Goal: Information Seeking & Learning: Learn about a topic

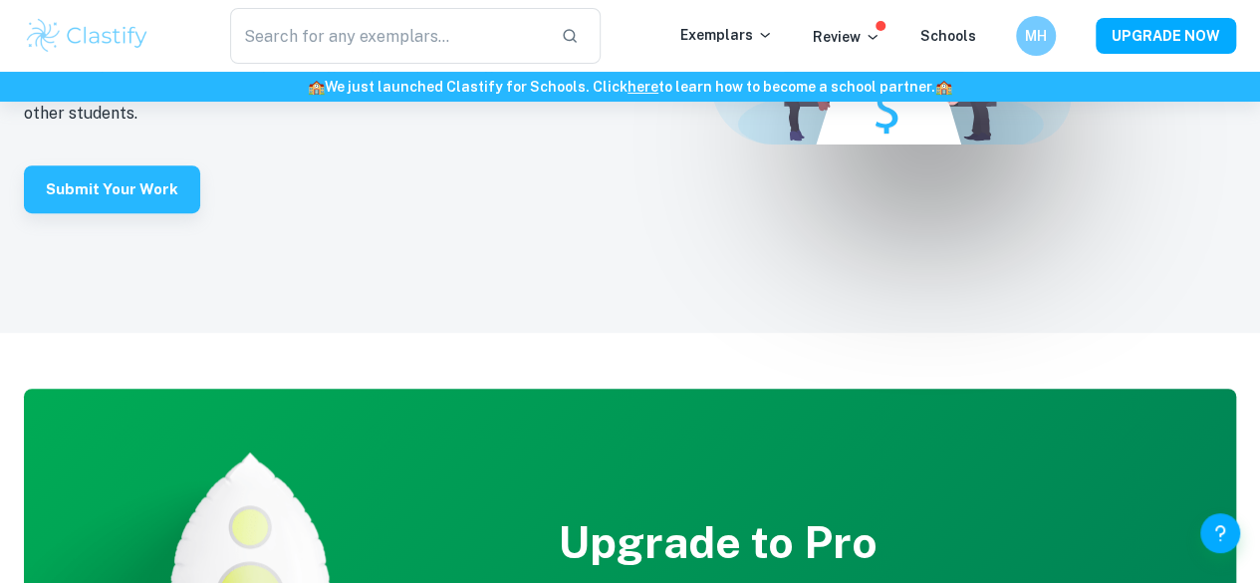
scroll to position [4378, 0]
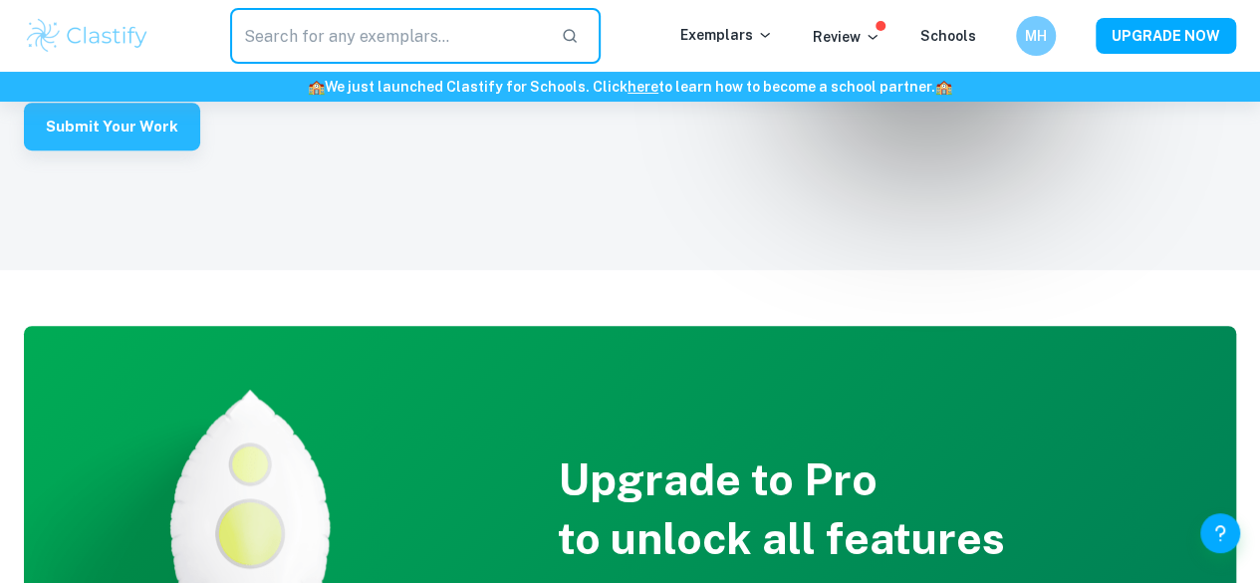
click at [446, 37] on input "text" at bounding box center [387, 36] width 315 height 56
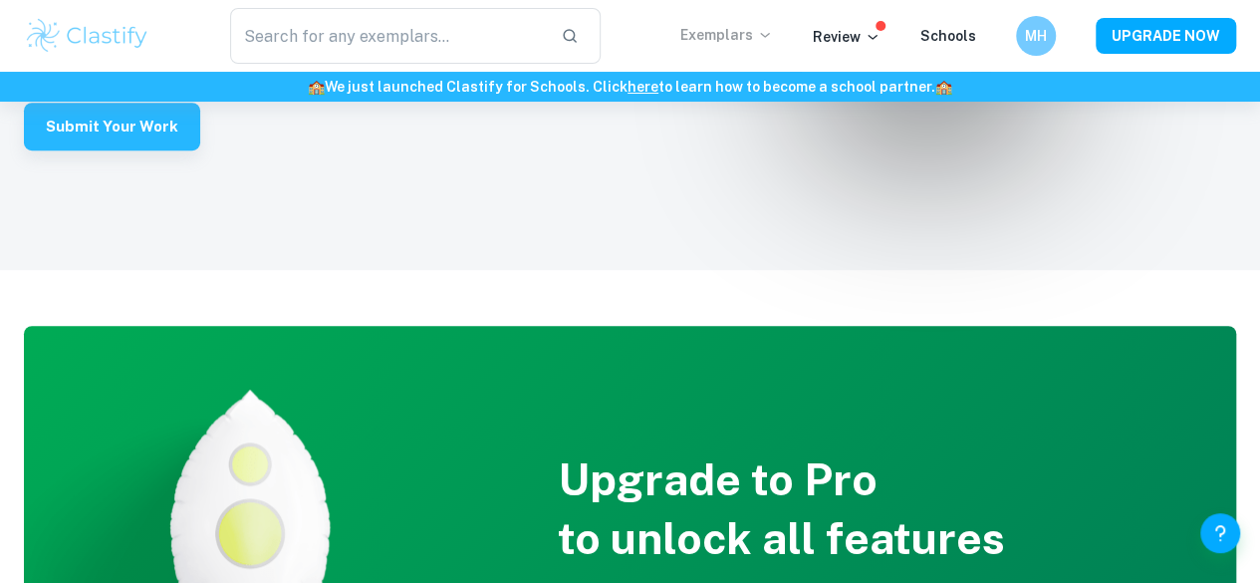
click at [768, 39] on icon at bounding box center [765, 35] width 16 height 16
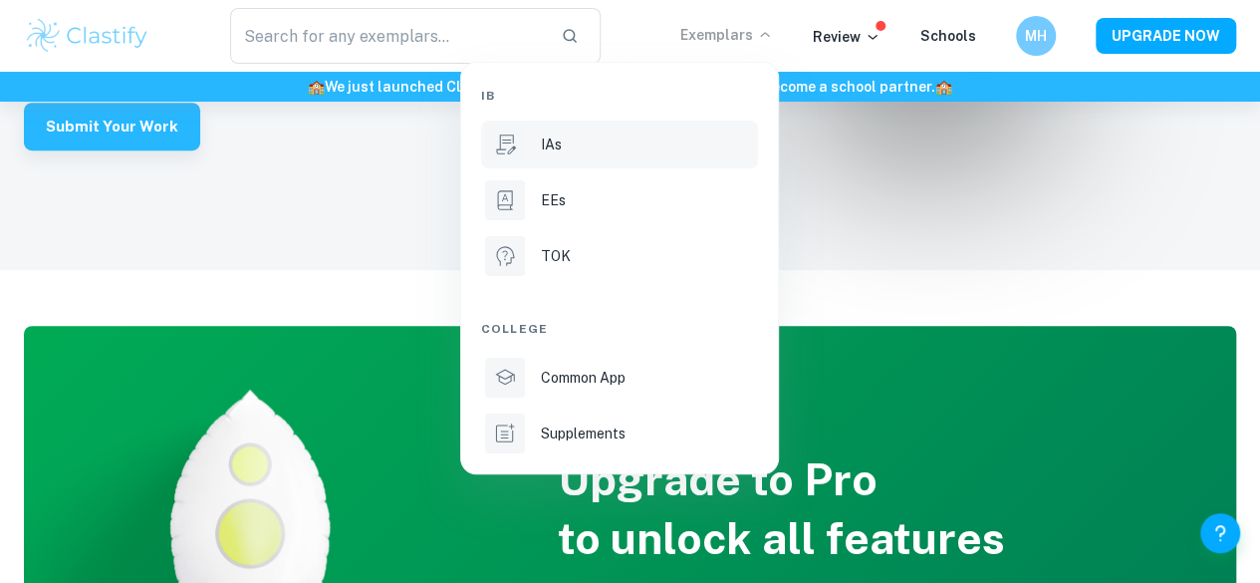
click at [612, 140] on div "IAs" at bounding box center [647, 144] width 213 height 22
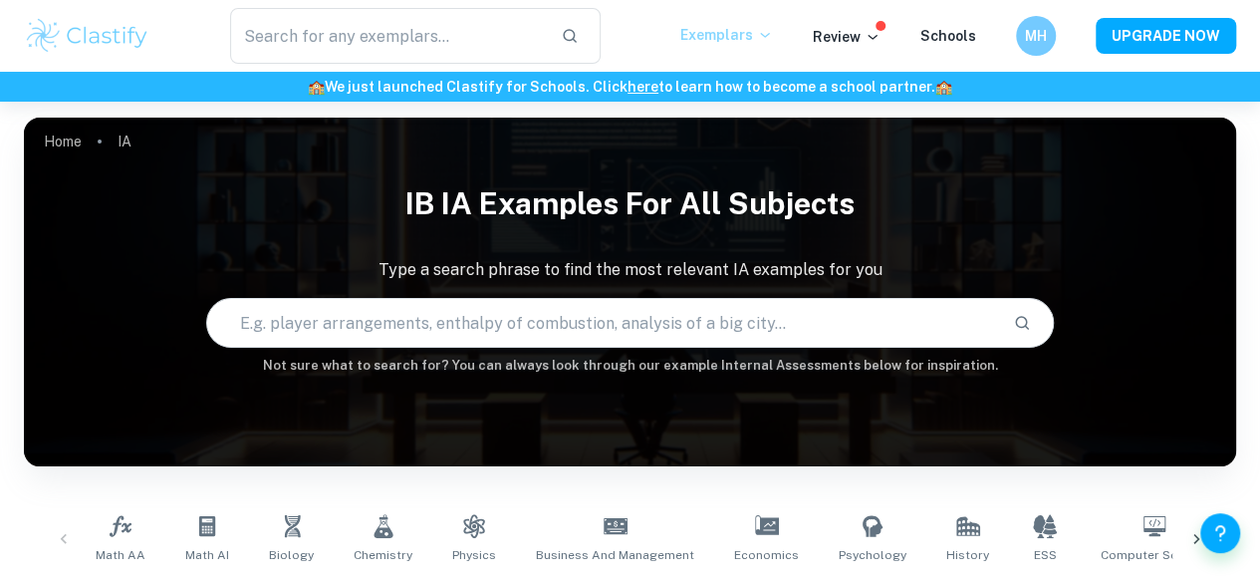
scroll to position [102, 0]
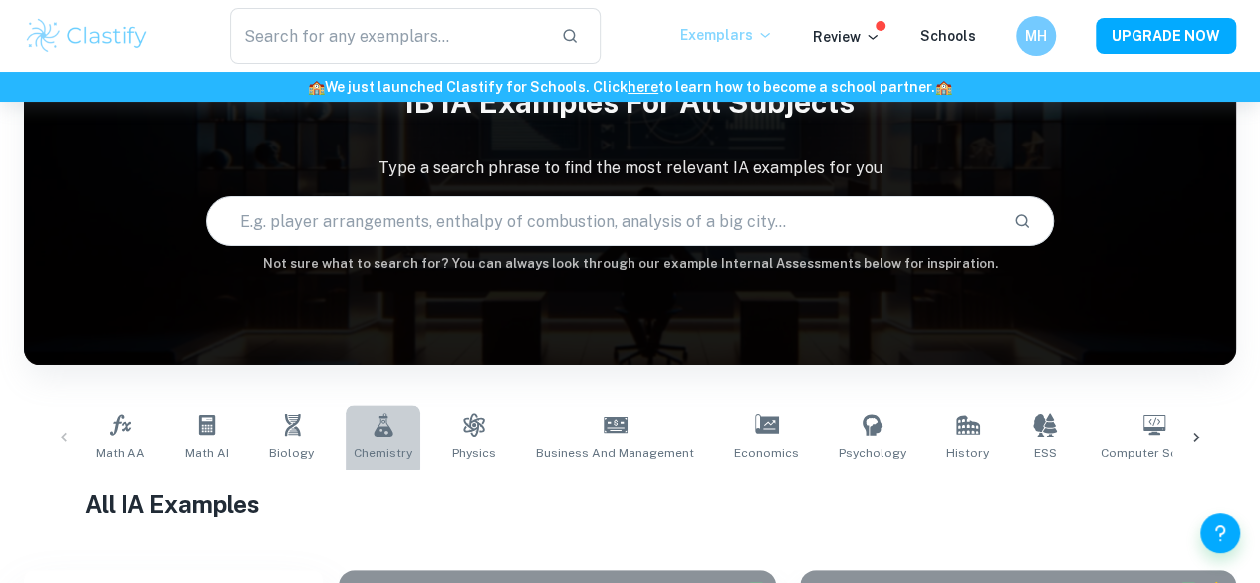
click at [363, 437] on link "Chemistry" at bounding box center [383, 437] width 75 height 66
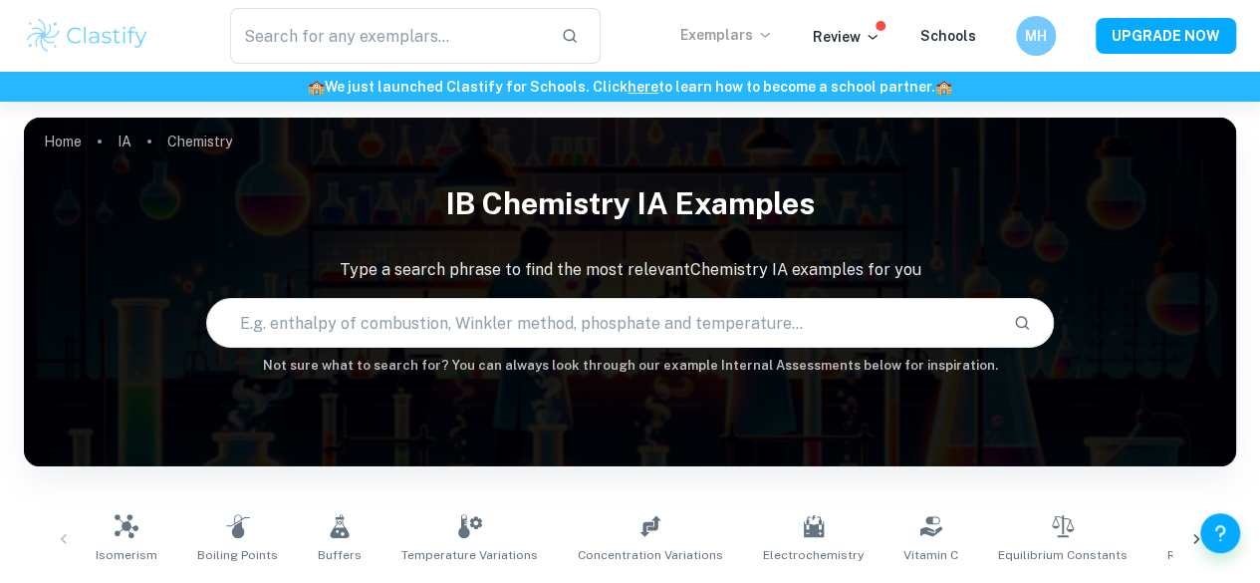
click at [481, 335] on input "text" at bounding box center [602, 323] width 791 height 56
type input "coffee"
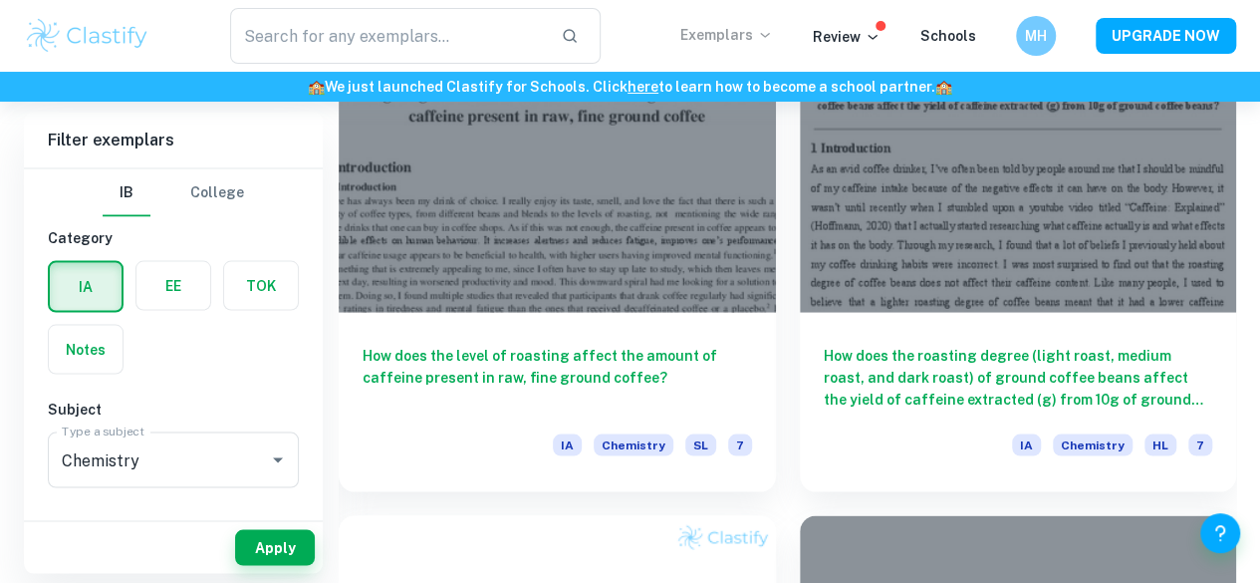
scroll to position [1756, 0]
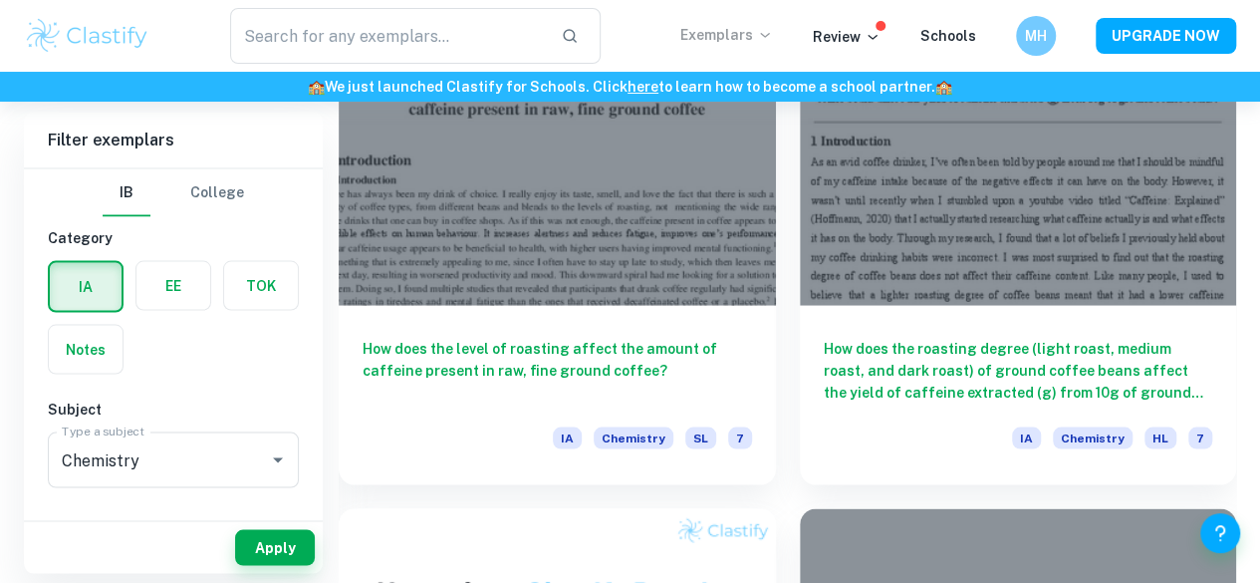
click at [187, 292] on label "button" at bounding box center [173, 285] width 74 height 48
click at [0, 0] on input "radio" at bounding box center [0, 0] width 0 height 0
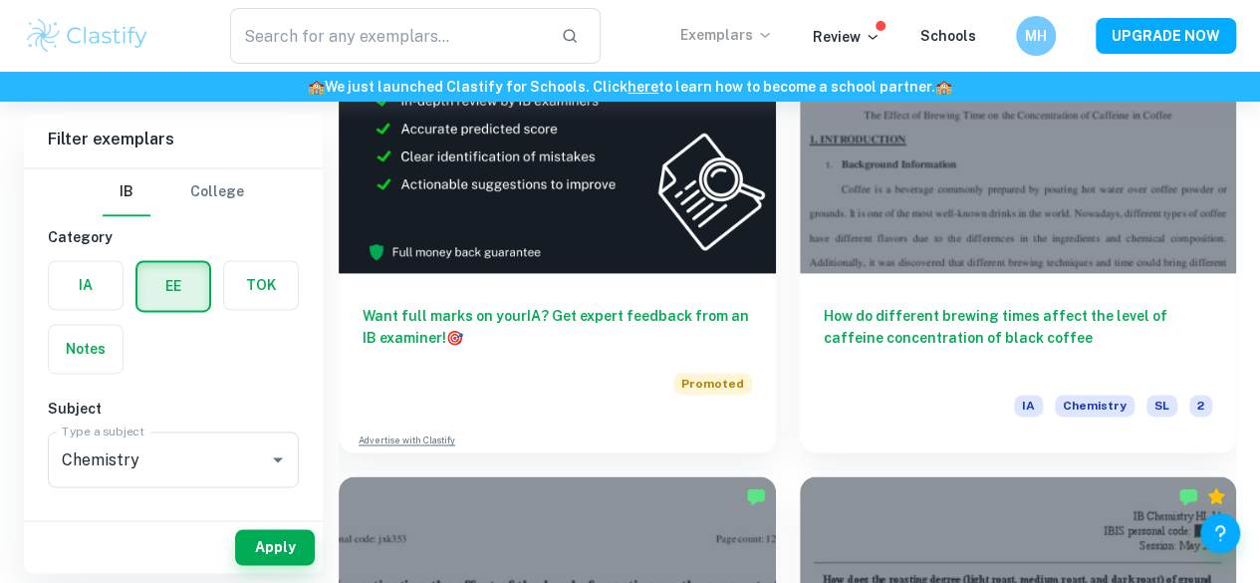
scroll to position [899, 0]
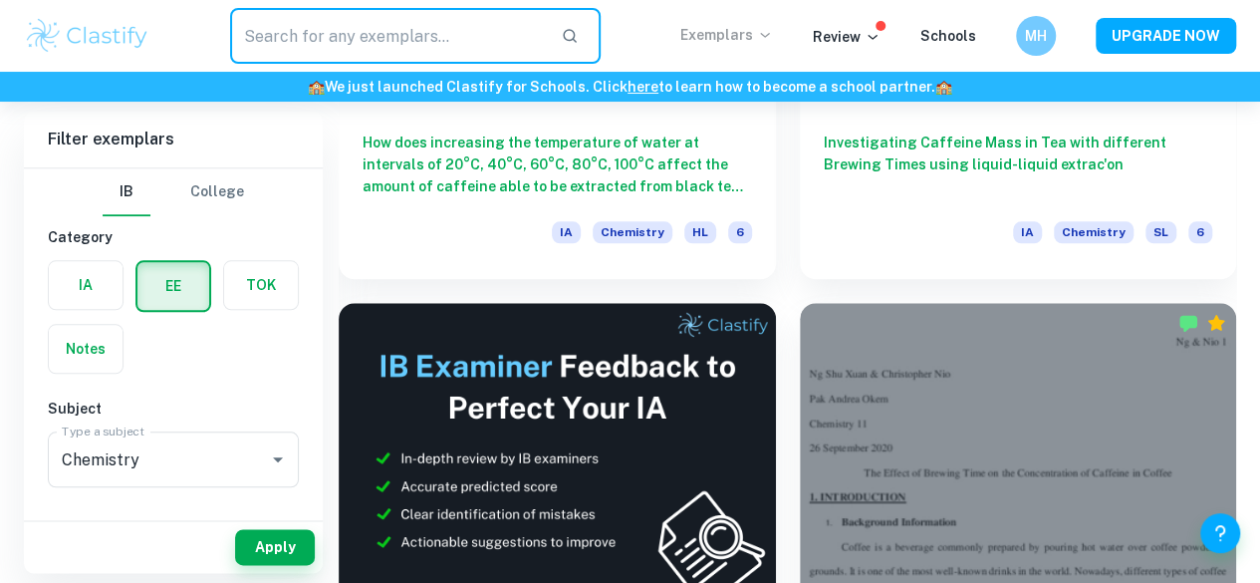
click at [452, 27] on input "text" at bounding box center [387, 36] width 315 height 56
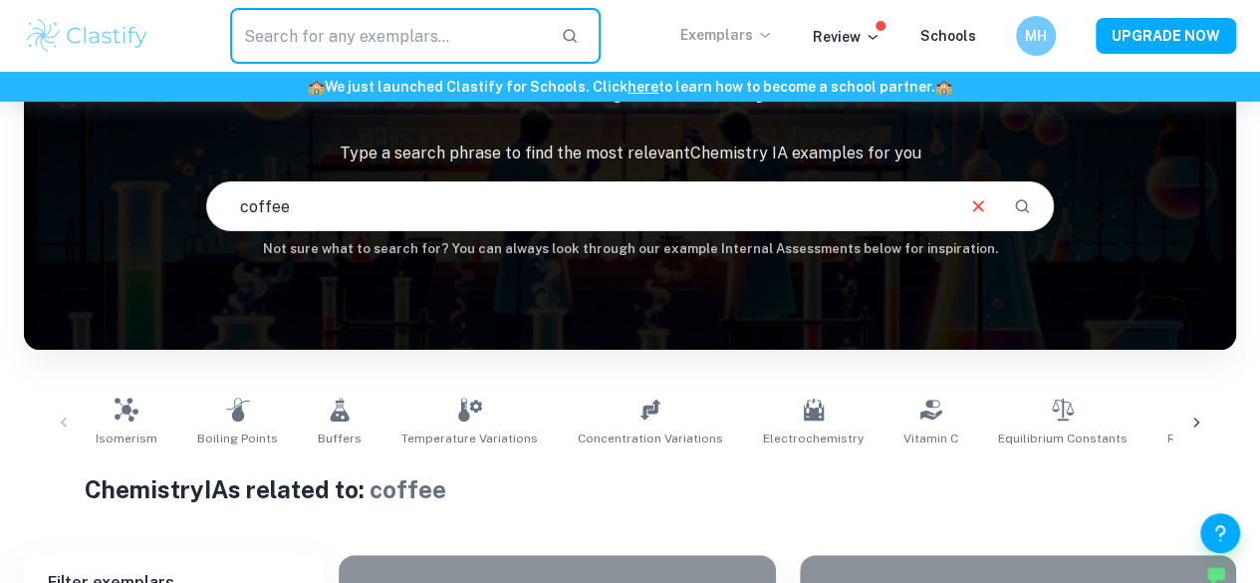
scroll to position [0, 0]
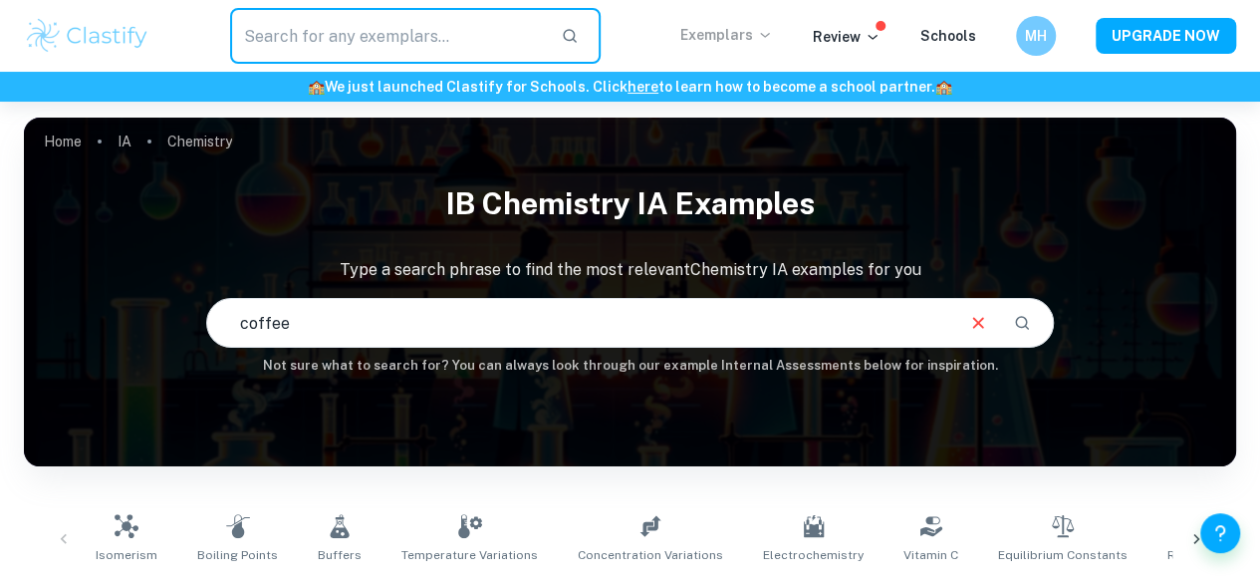
click at [728, 31] on p "Exemplars" at bounding box center [726, 35] width 93 height 22
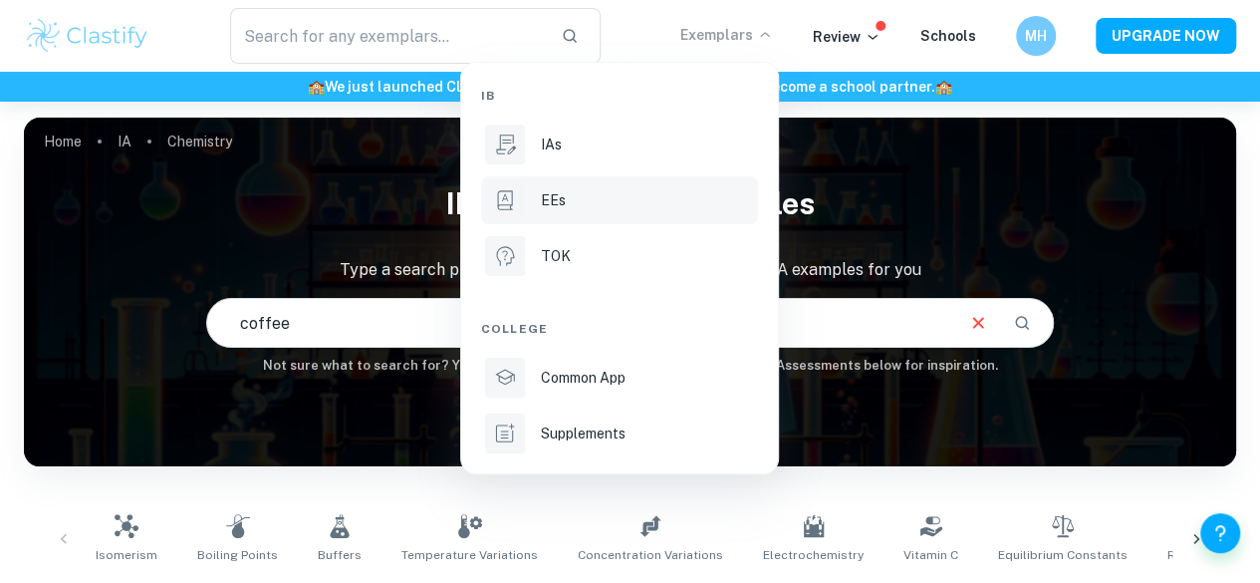
click at [608, 209] on div "EEs" at bounding box center [647, 200] width 213 height 22
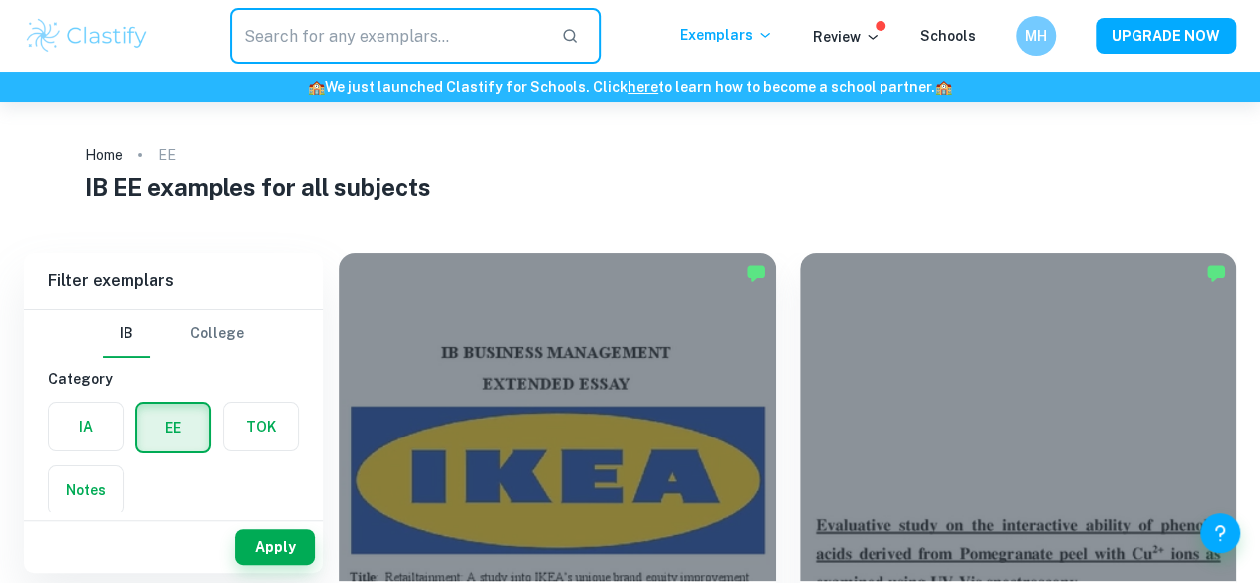
click at [484, 56] on input "text" at bounding box center [387, 36] width 315 height 56
type input "coffee"
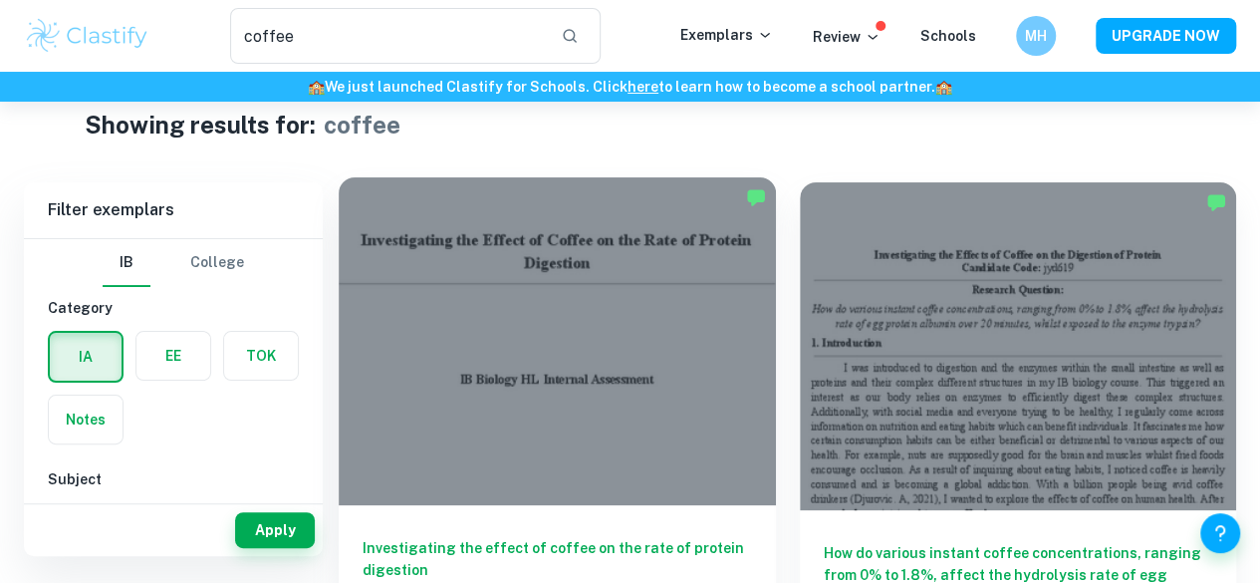
scroll to position [26, 0]
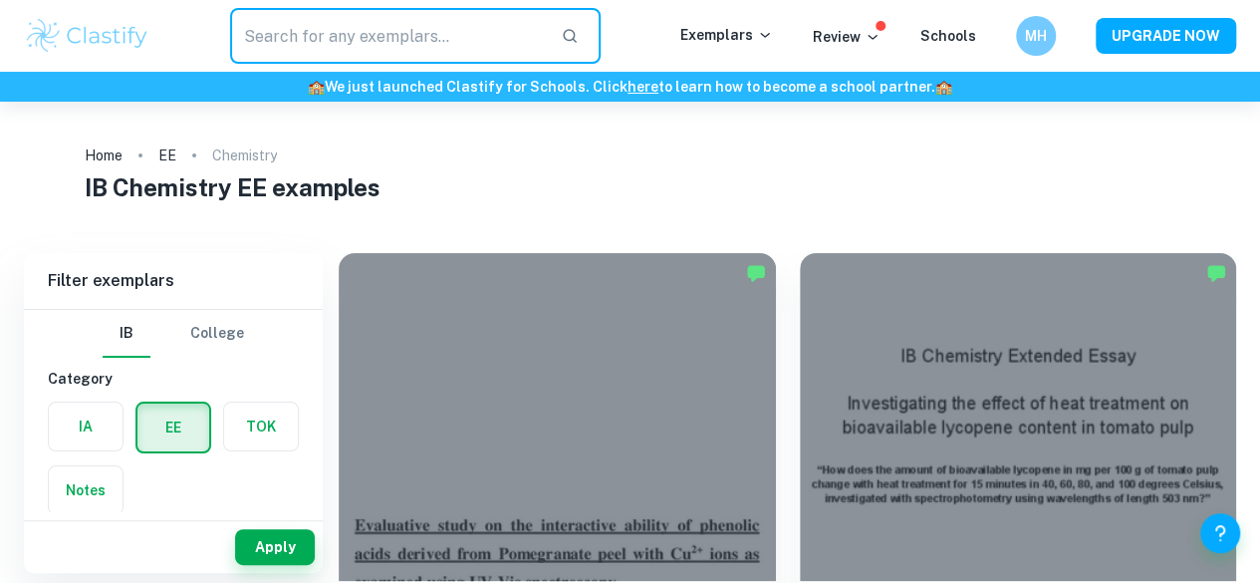
click at [459, 23] on input "text" at bounding box center [387, 36] width 315 height 56
type input "sunscreen"
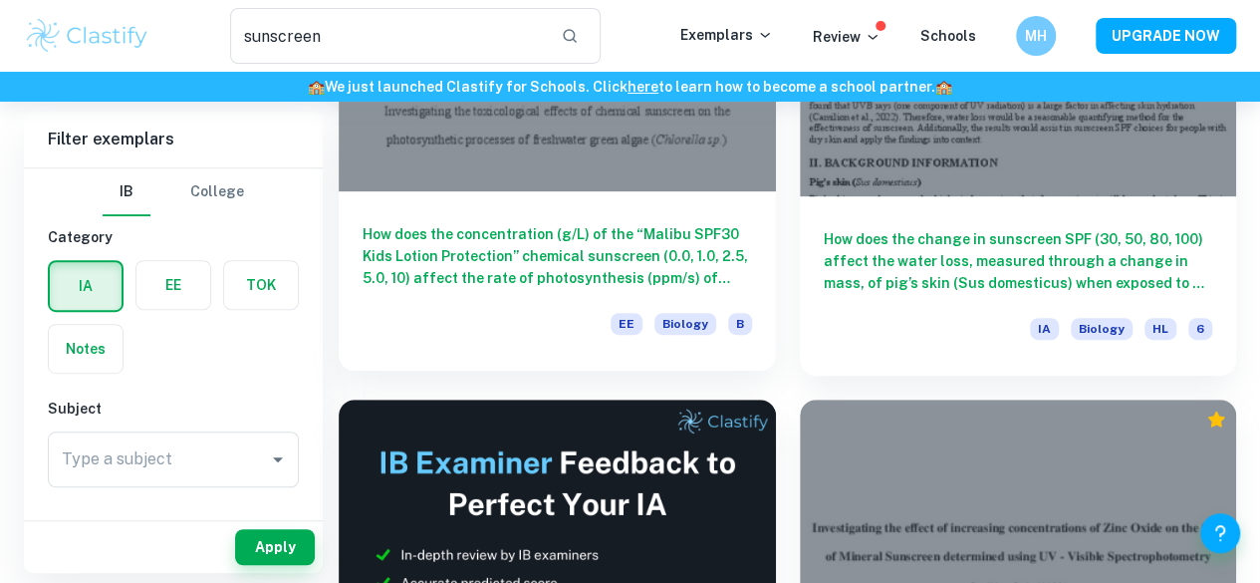
scroll to position [440, 0]
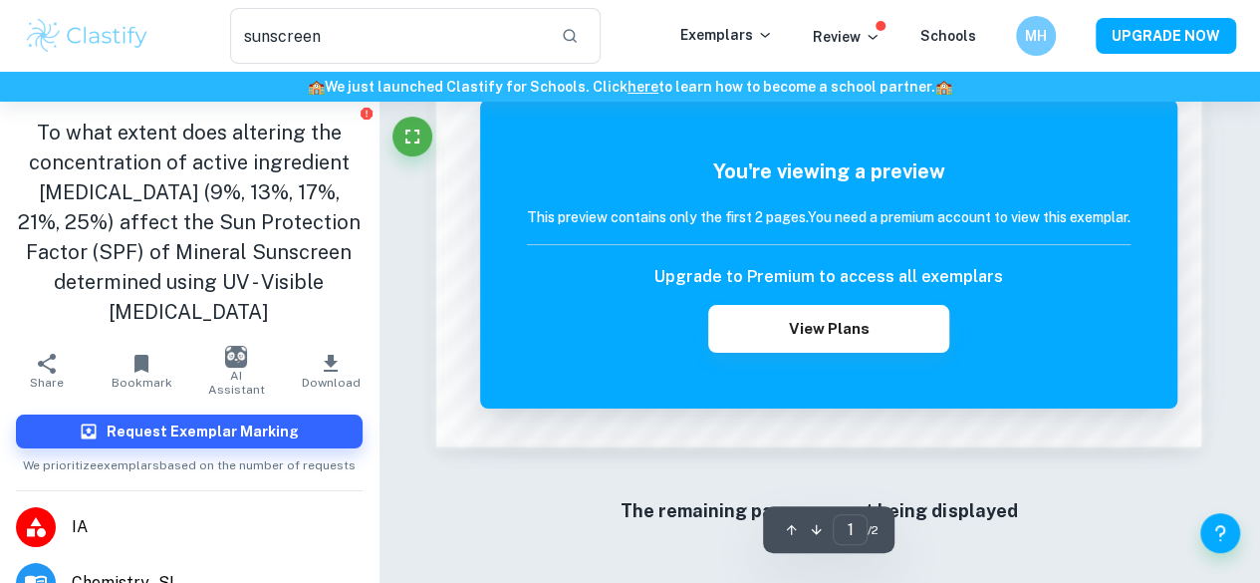
scroll to position [1661, 0]
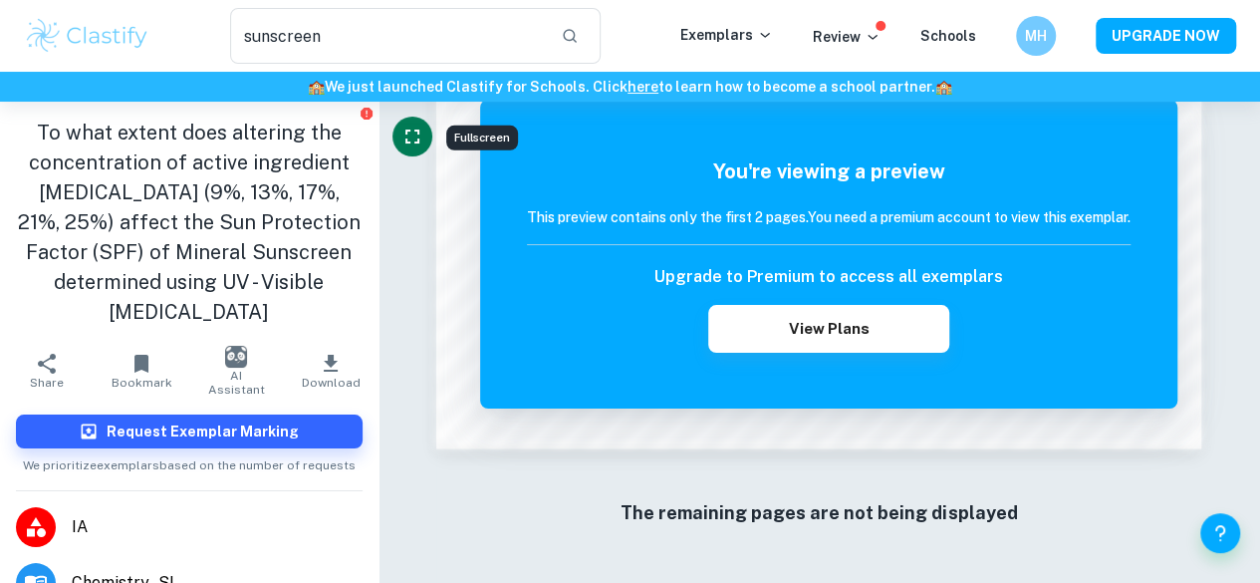
click at [408, 144] on icon "Fullscreen" at bounding box center [412, 136] width 24 height 24
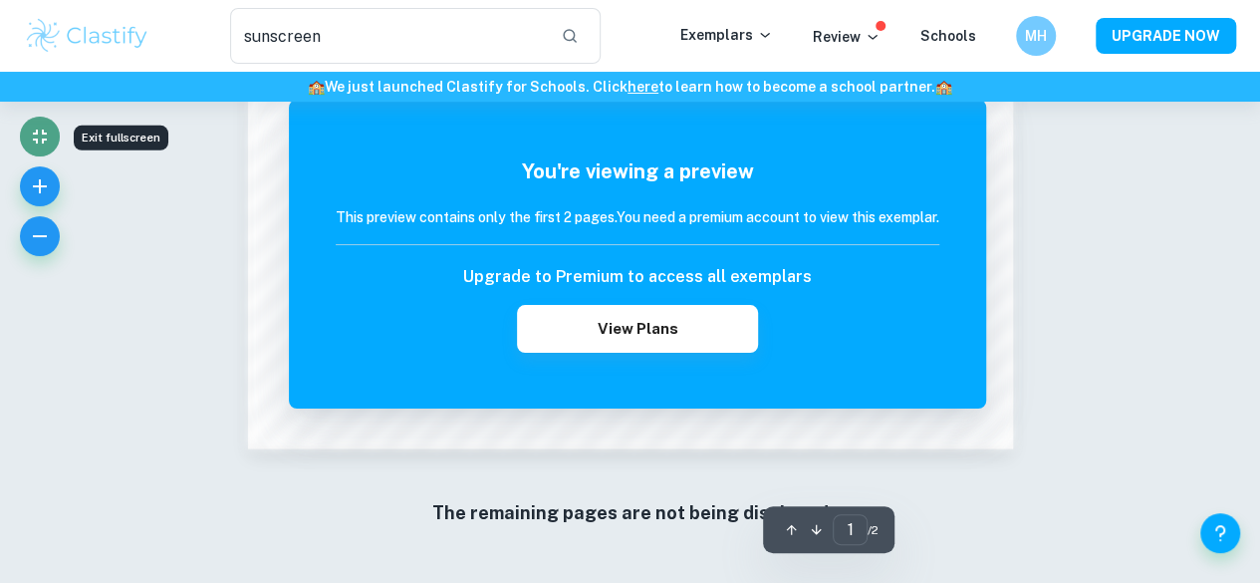
click at [47, 146] on icon "Exit fullscreen" at bounding box center [40, 136] width 24 height 24
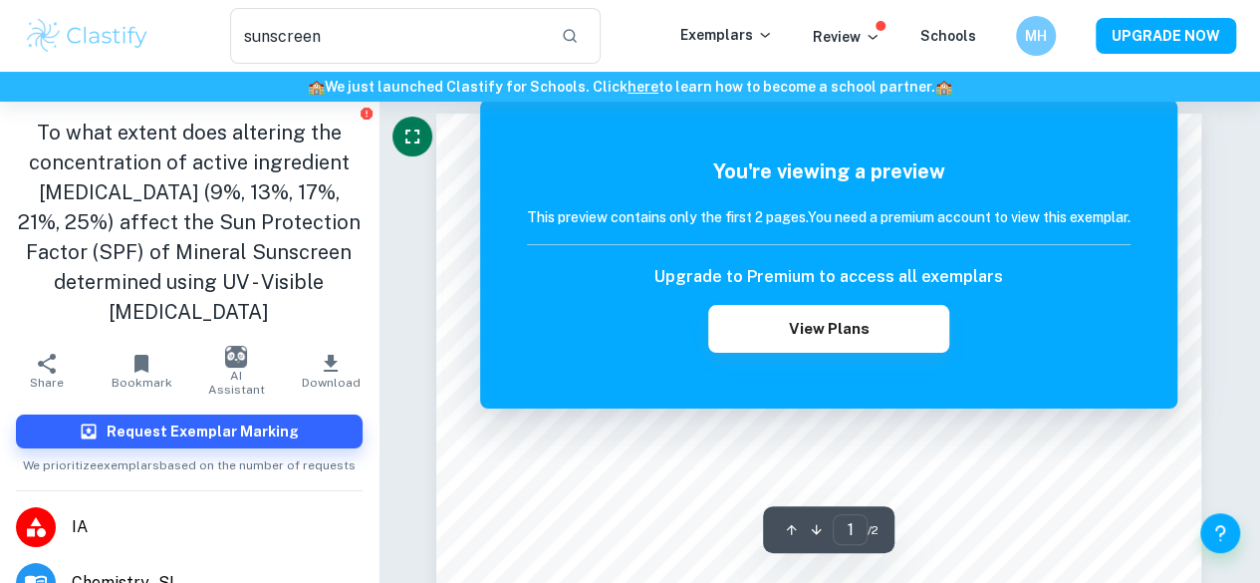
scroll to position [0, 0]
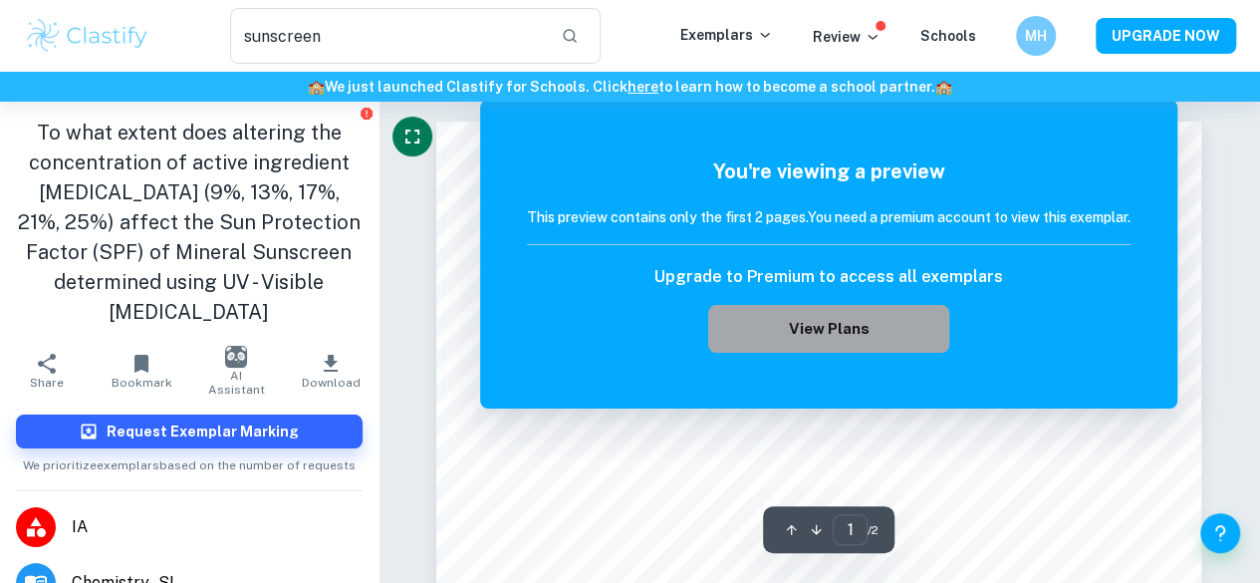
click at [873, 329] on button "View Plans" at bounding box center [828, 329] width 241 height 48
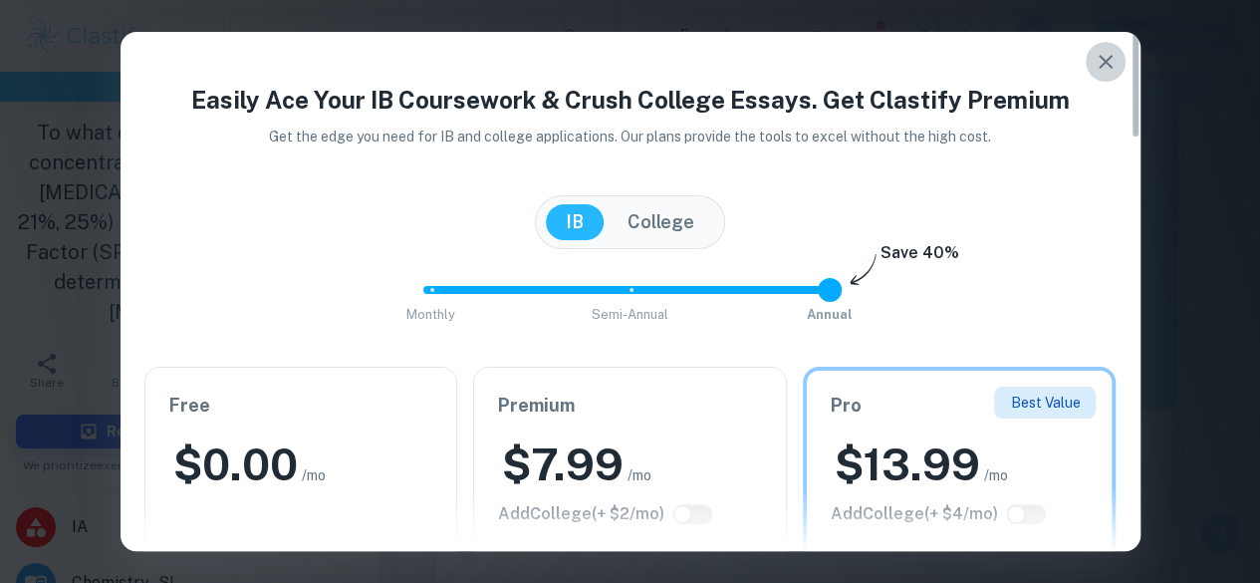
click at [1101, 57] on icon "button" at bounding box center [1106, 62] width 14 height 14
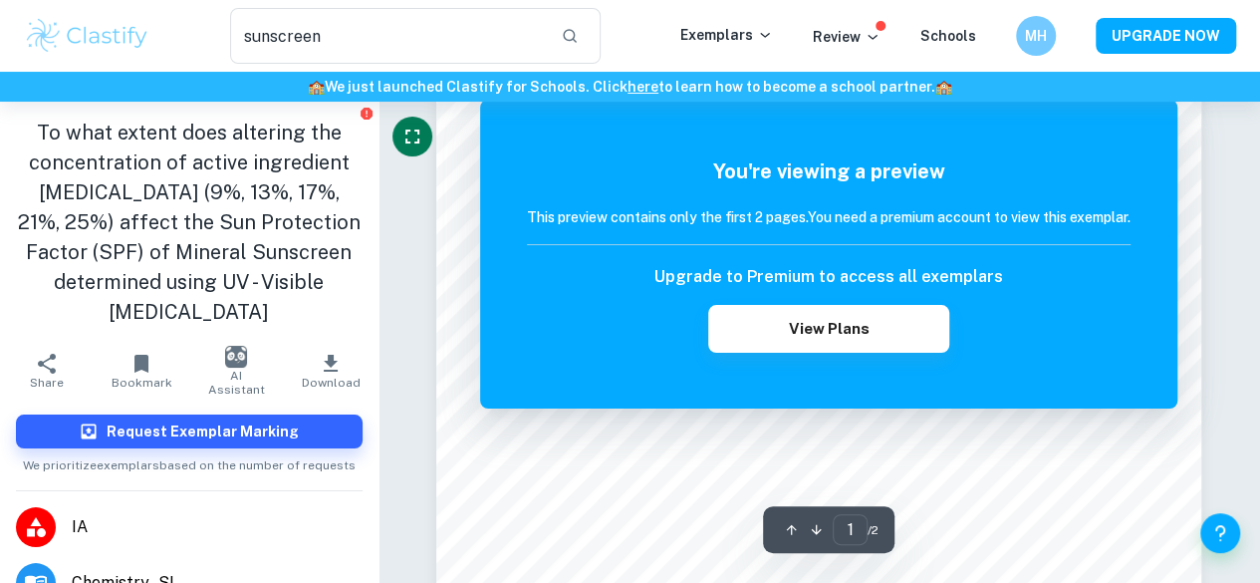
scroll to position [325, 0]
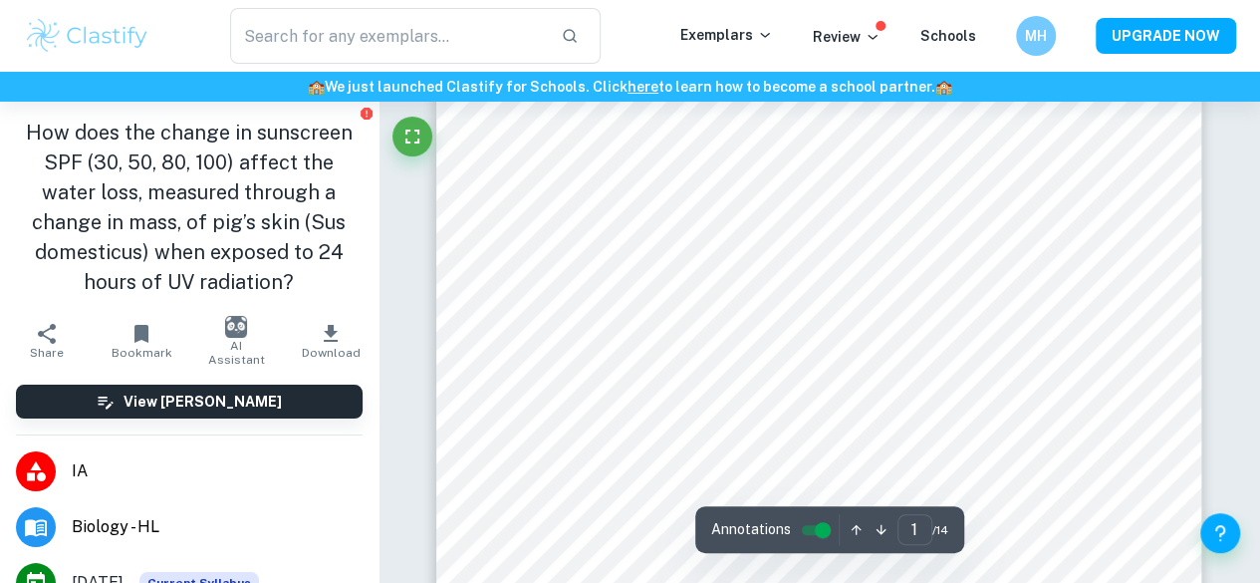
scroll to position [56, 0]
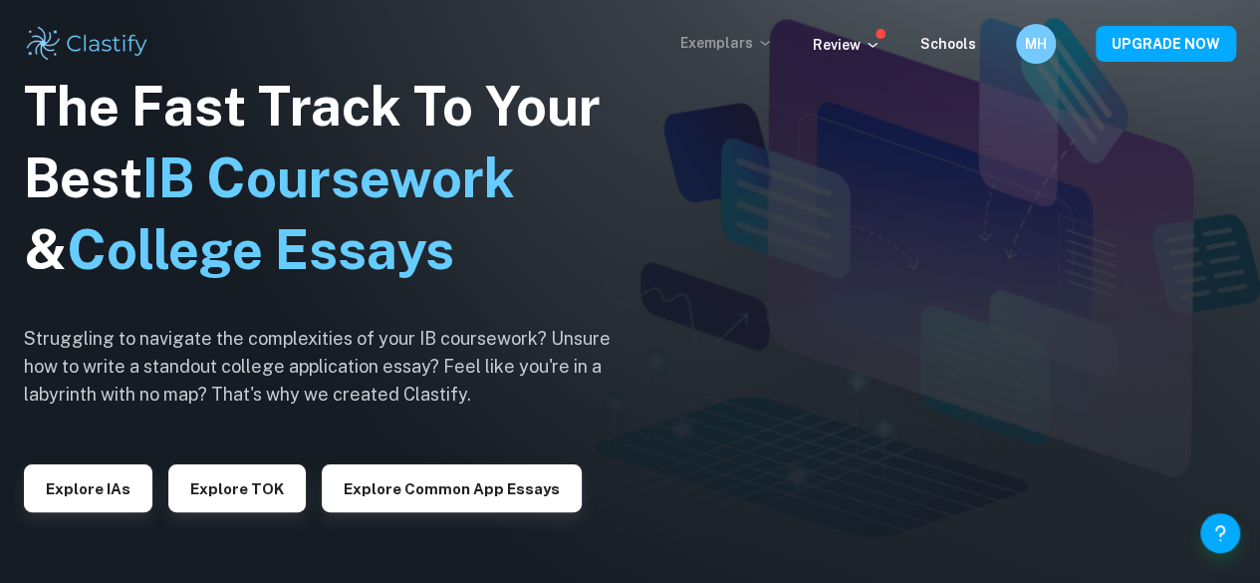
click at [745, 47] on p "Exemplars" at bounding box center [726, 43] width 93 height 22
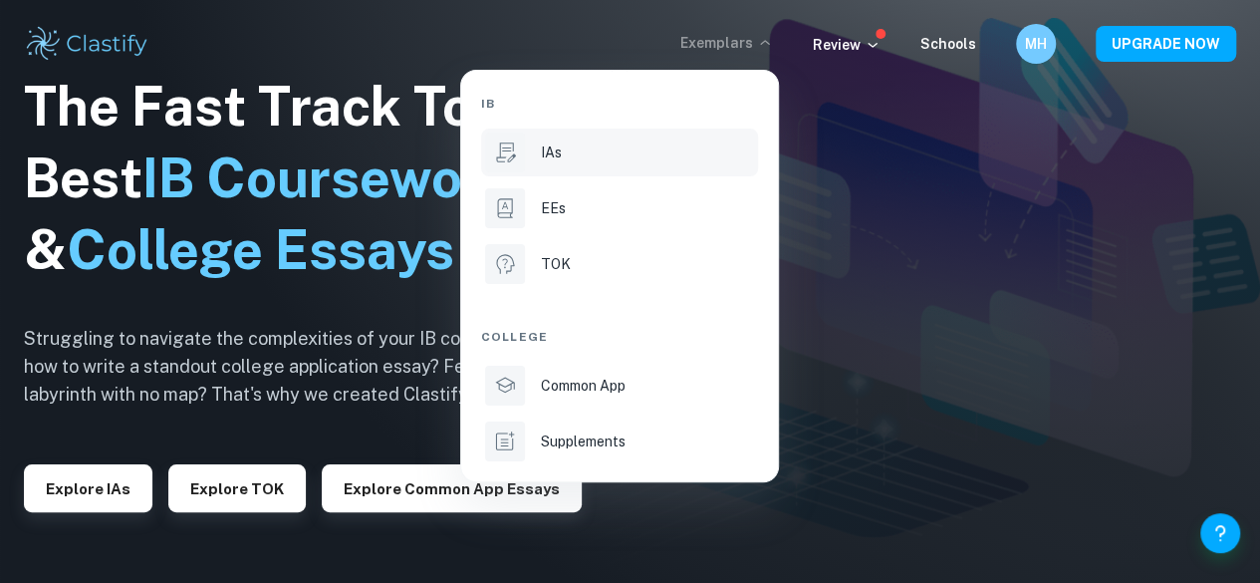
click at [647, 142] on div "IAs" at bounding box center [647, 152] width 213 height 22
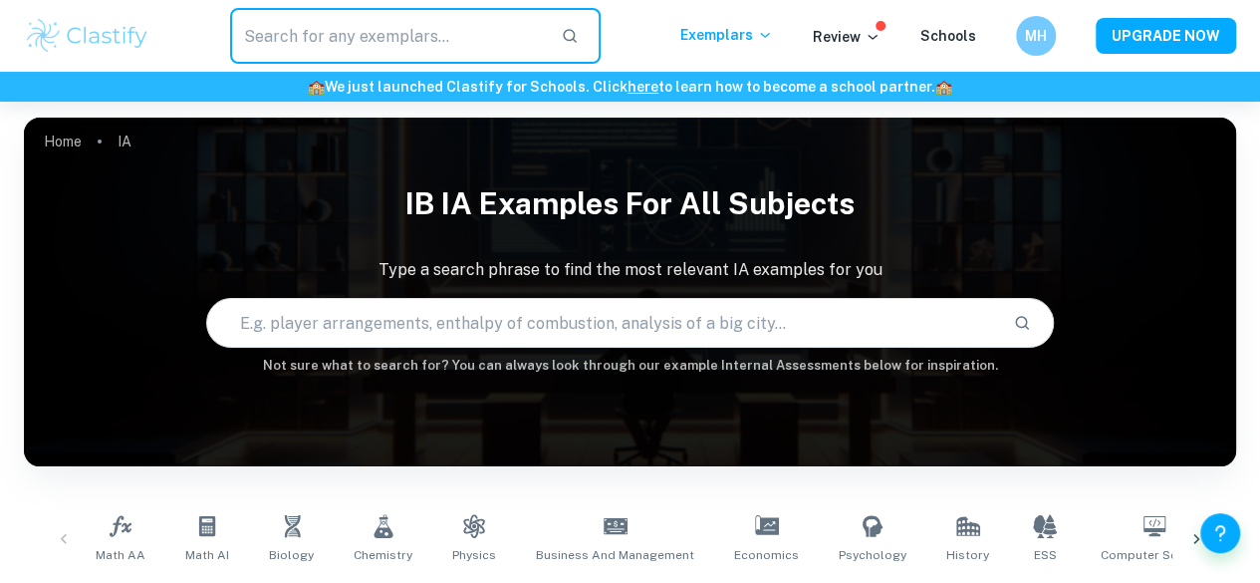
click at [522, 30] on input "text" at bounding box center [387, 36] width 315 height 56
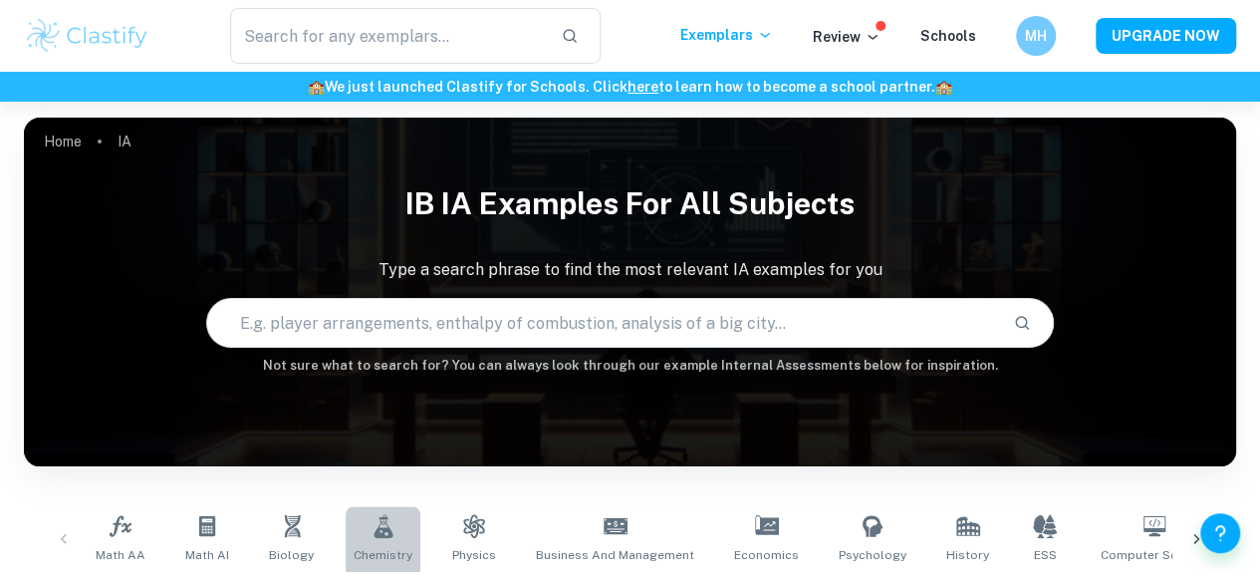
click at [382, 539] on link "Chemistry" at bounding box center [383, 539] width 75 height 66
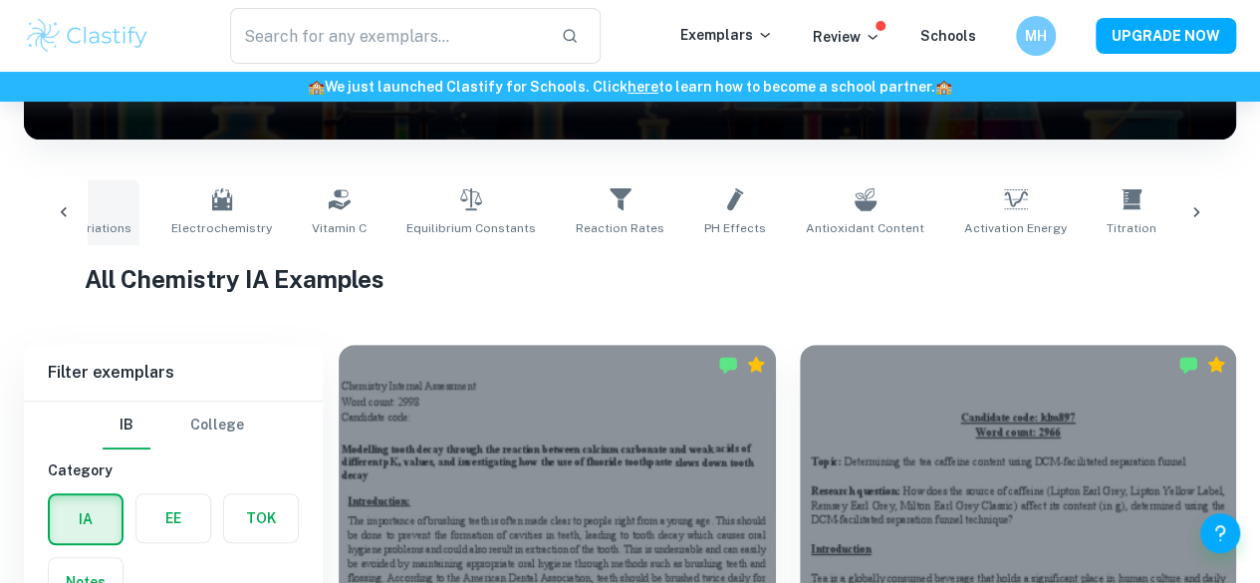
scroll to position [0, 595]
click at [706, 215] on link "pH Effects" at bounding box center [732, 212] width 78 height 66
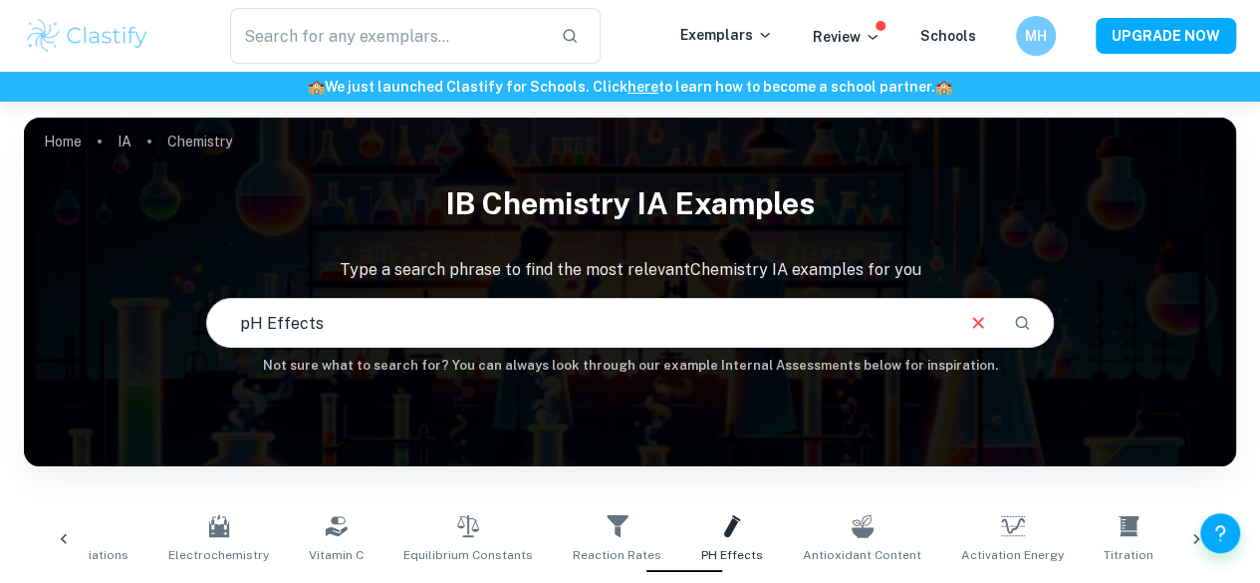
scroll to position [279, 0]
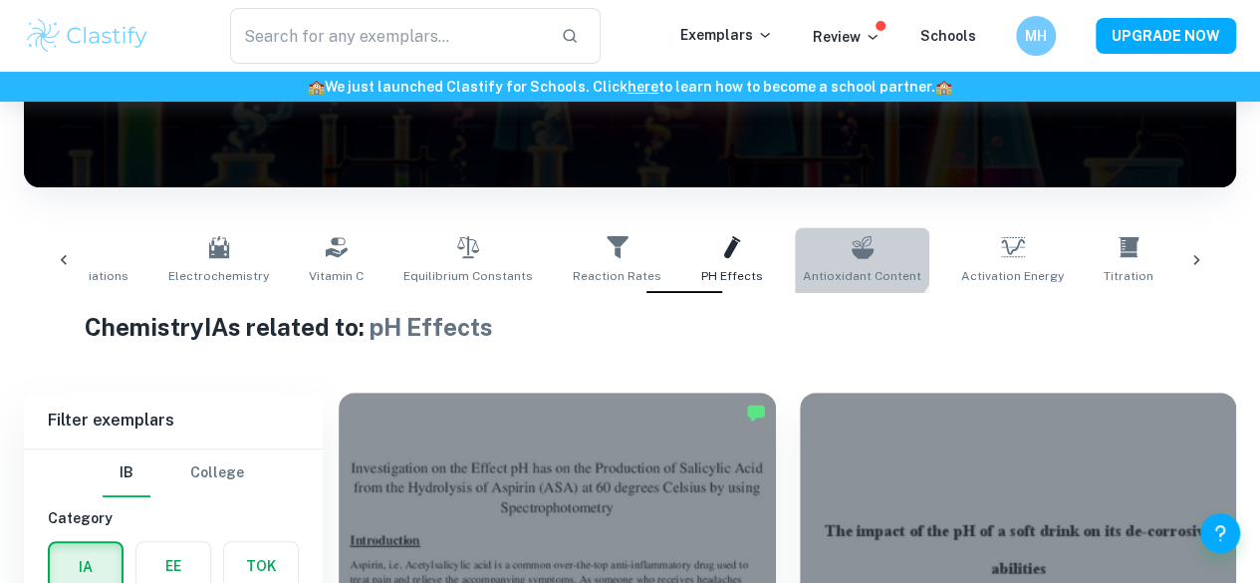
click at [851, 247] on icon at bounding box center [863, 247] width 24 height 24
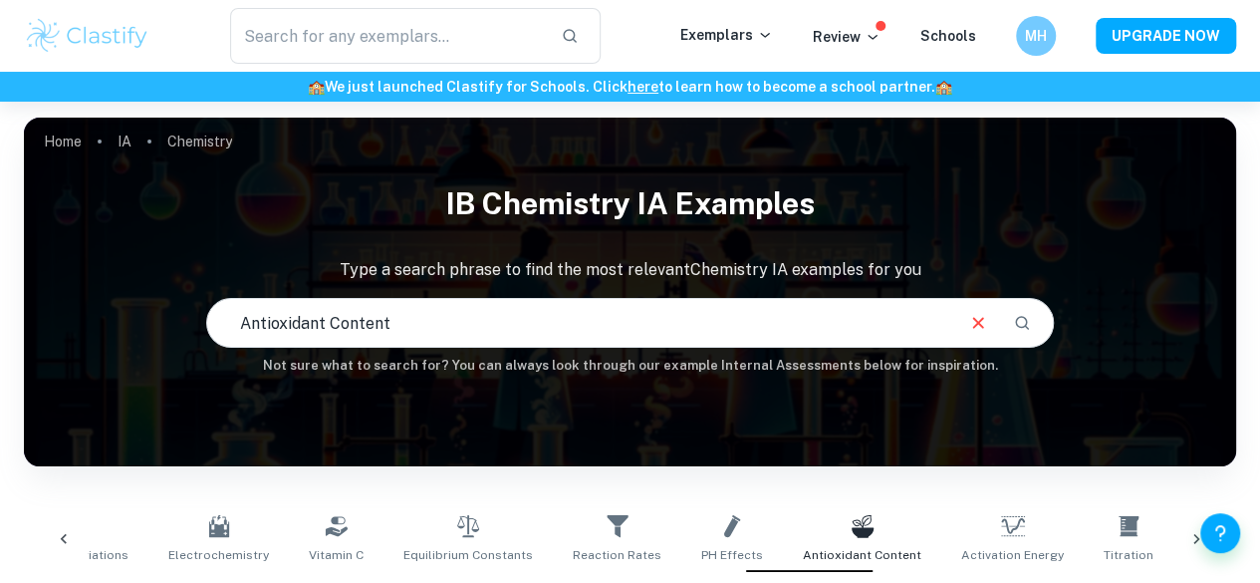
scroll to position [334, 0]
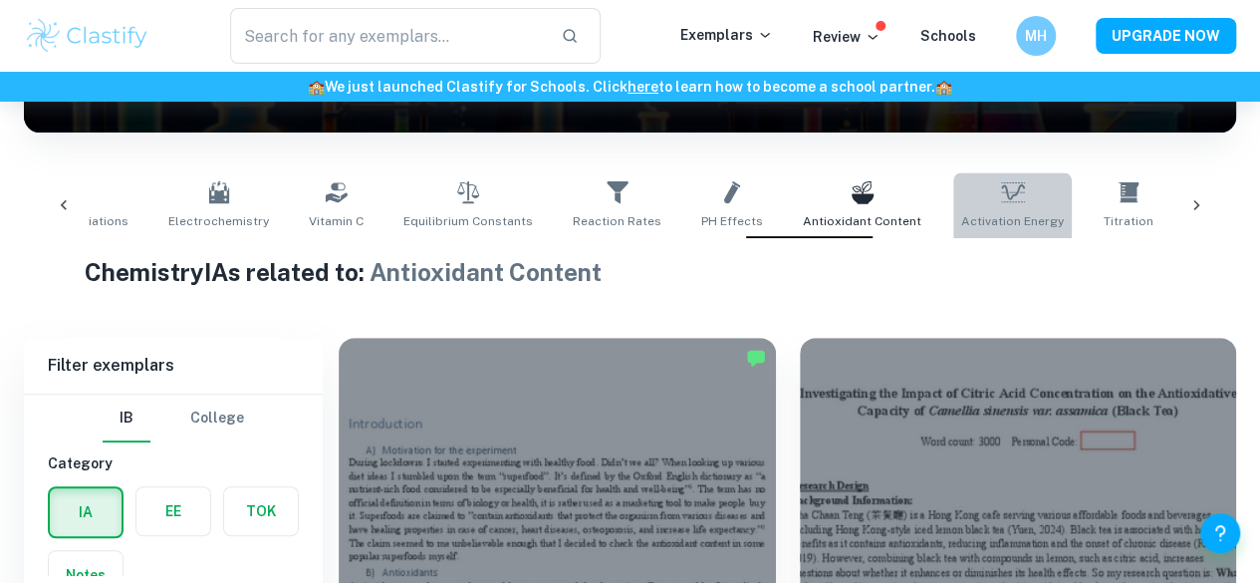
click at [953, 210] on link "Activation Energy" at bounding box center [1012, 205] width 119 height 66
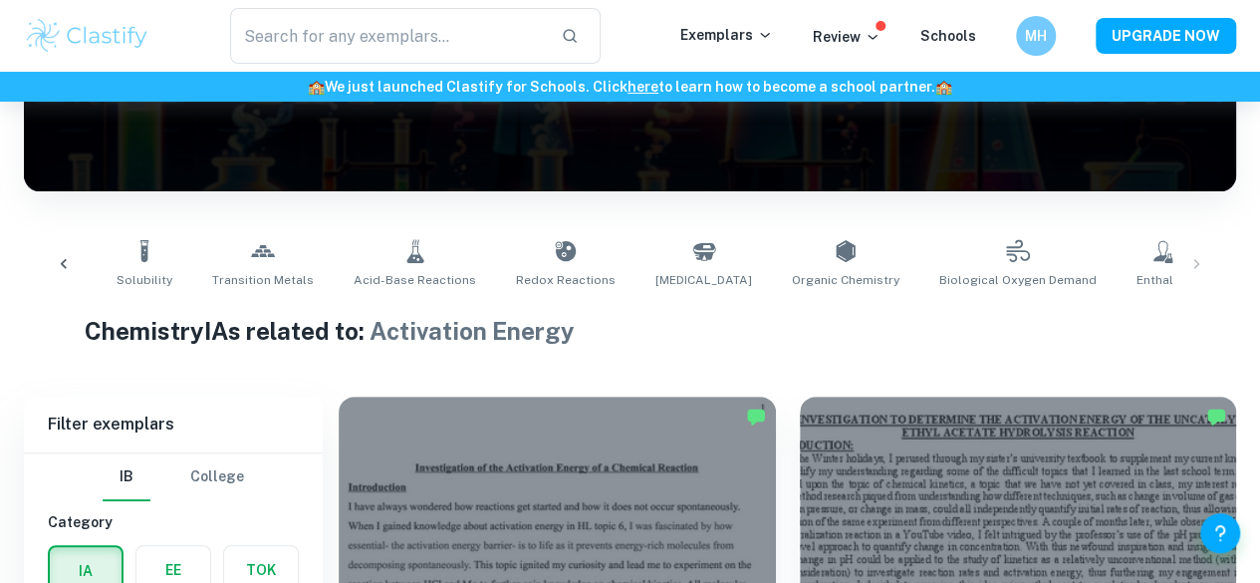
scroll to position [0, 1694]
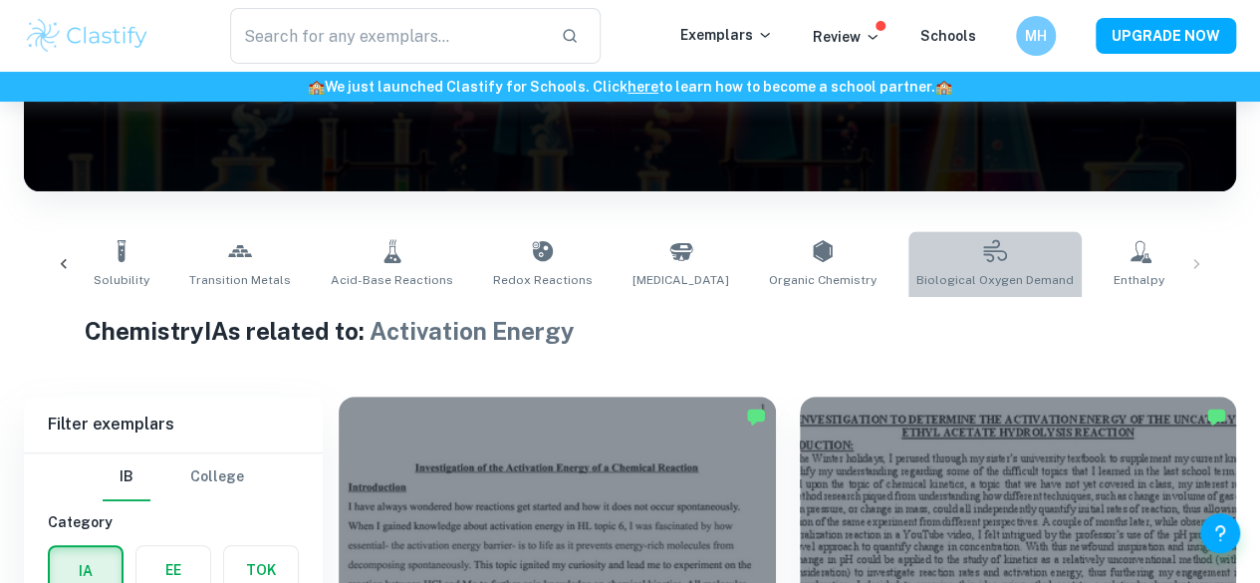
click at [922, 280] on span "Biological Oxygen Demand" at bounding box center [994, 280] width 157 height 18
type input "Biological Oxygen Demand"
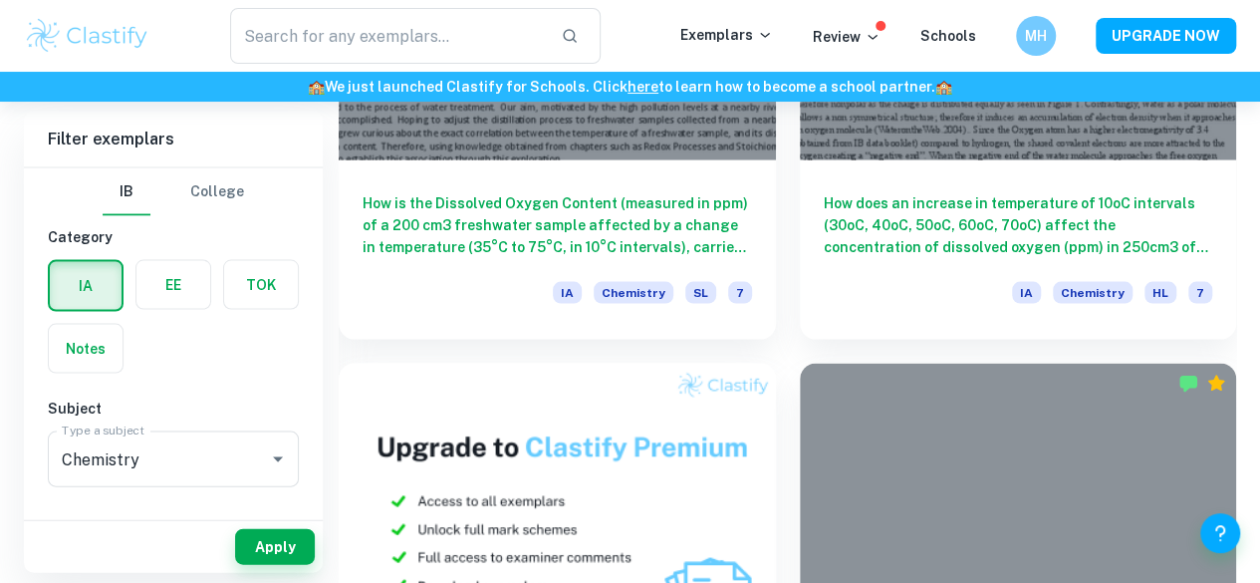
scroll to position [1577, 0]
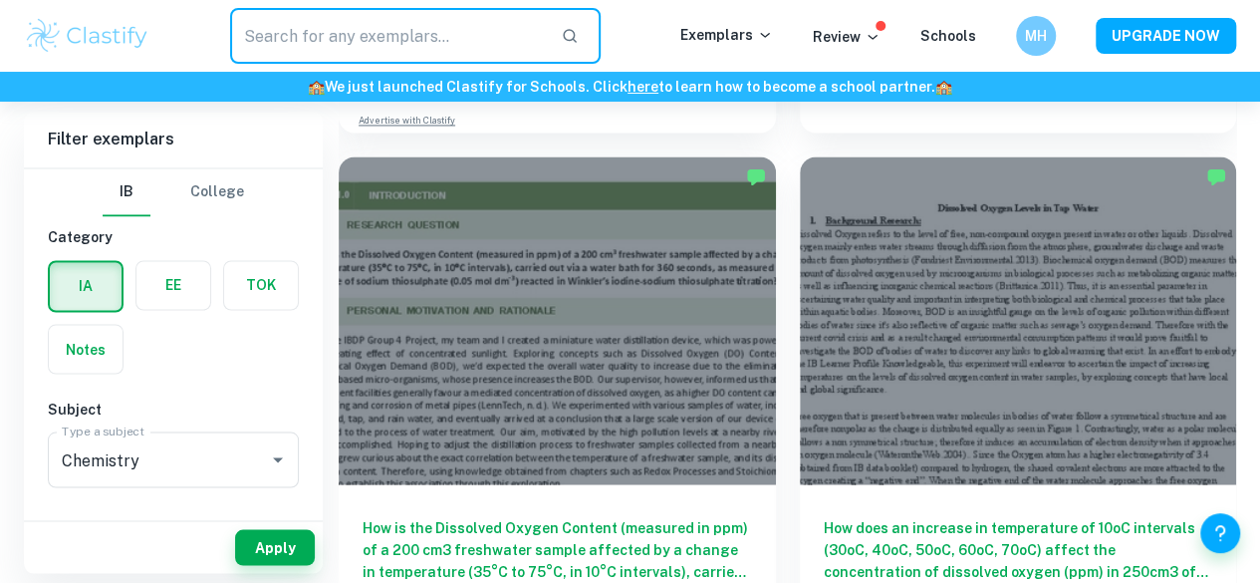
click at [486, 47] on input "text" at bounding box center [387, 36] width 315 height 56
type input "caffeine"
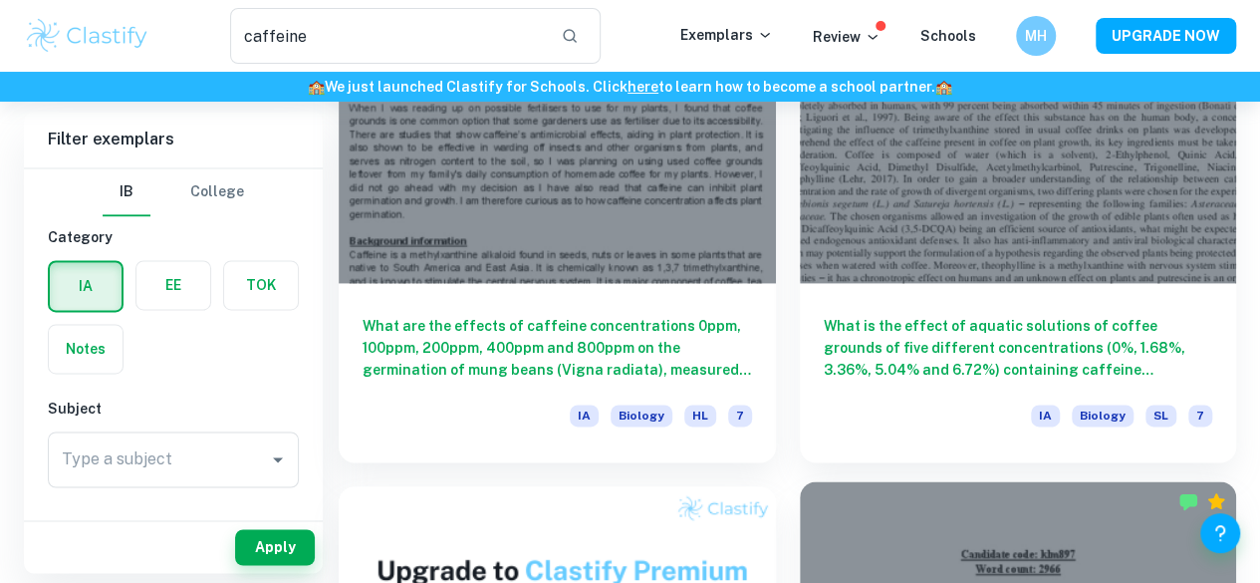
scroll to position [1325, 0]
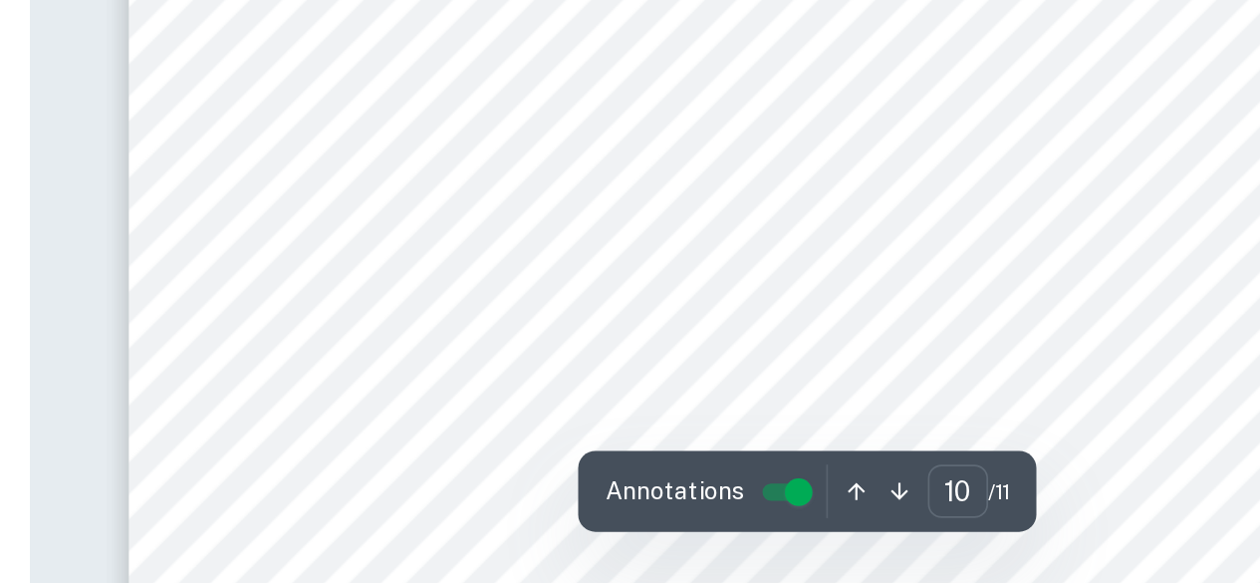
scroll to position [9338, 0]
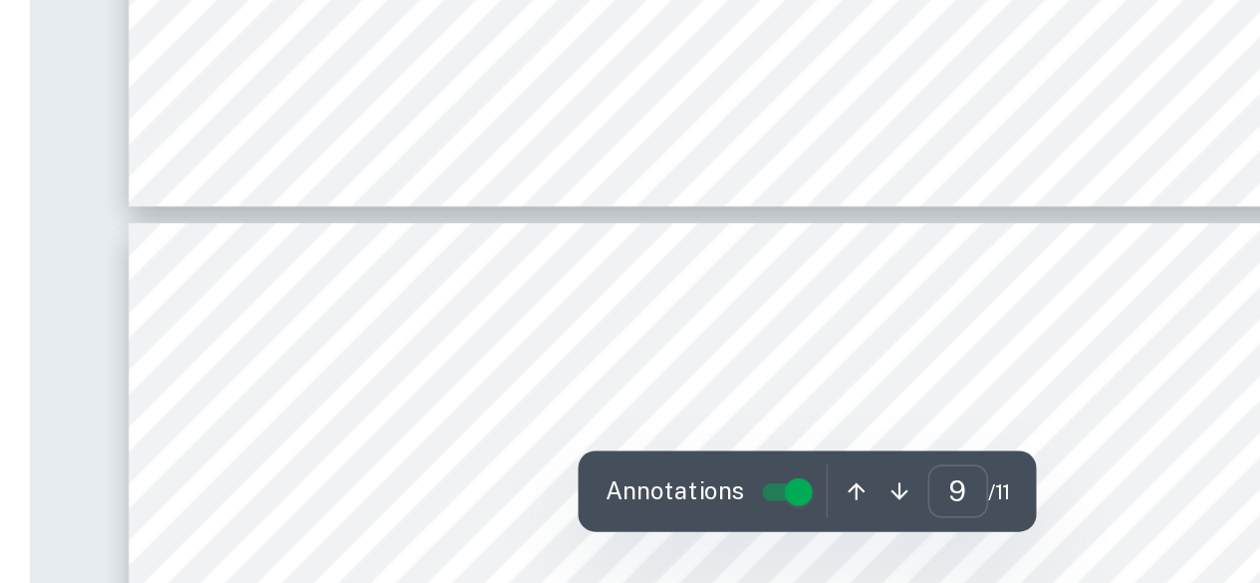
type input "10"
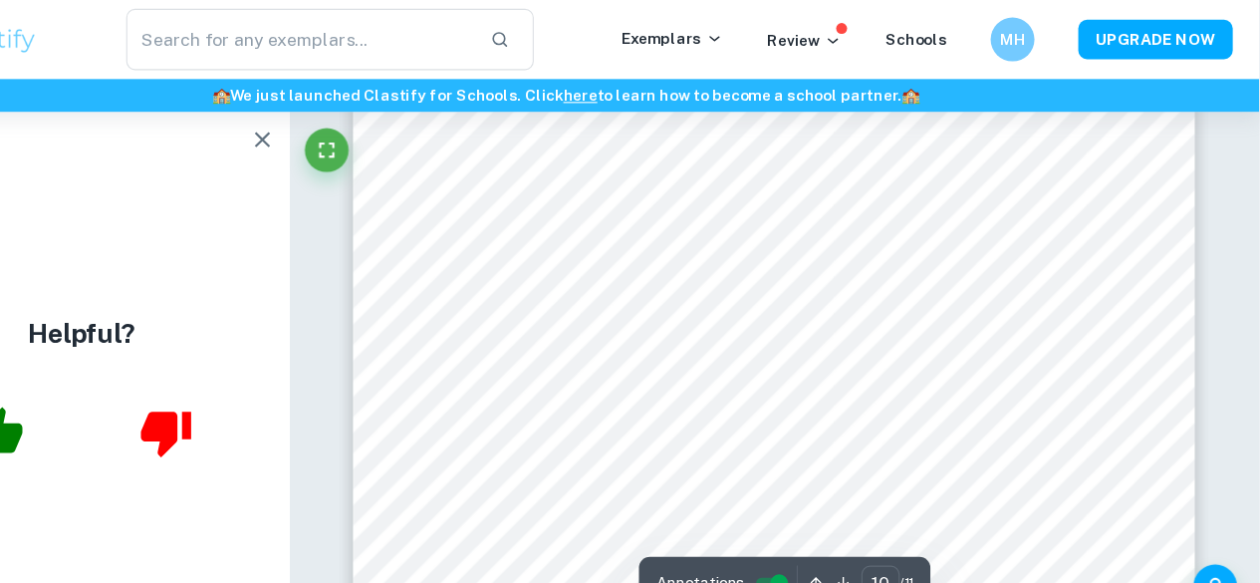
scroll to position [9423, 0]
